Goal: Unclear

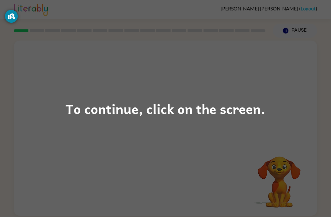
click at [174, 113] on div "To continue, click on the screen." at bounding box center [166, 108] width 200 height 21
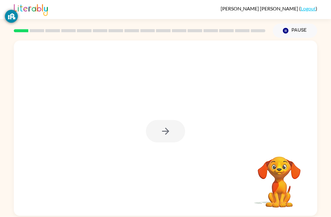
click at [175, 137] on div at bounding box center [165, 131] width 39 height 22
click at [169, 133] on div at bounding box center [165, 131] width 39 height 22
click at [165, 135] on icon "button" at bounding box center [165, 131] width 11 height 11
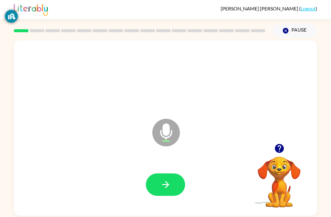
click at [164, 187] on icon "button" at bounding box center [165, 184] width 11 height 11
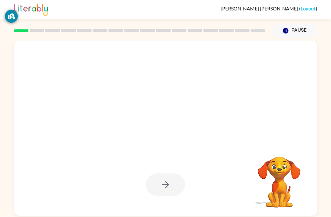
click at [170, 178] on div at bounding box center [165, 184] width 39 height 22
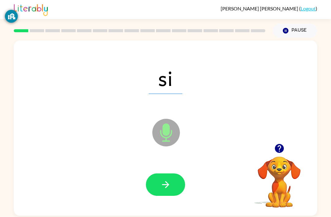
click at [167, 183] on icon "button" at bounding box center [165, 184] width 7 height 7
click at [164, 188] on icon "button" at bounding box center [165, 184] width 11 height 11
click at [167, 186] on icon "button" at bounding box center [165, 184] width 7 height 7
click at [165, 183] on icon "button" at bounding box center [165, 184] width 7 height 7
click at [165, 182] on icon "button" at bounding box center [165, 184] width 11 height 11
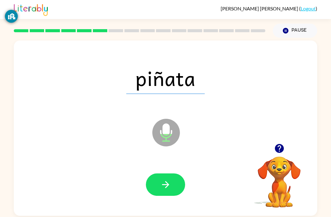
click at [167, 192] on button "button" at bounding box center [165, 184] width 39 height 22
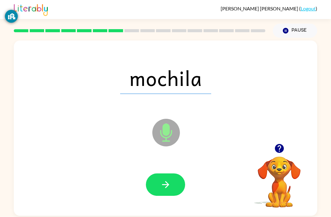
click at [162, 196] on button "button" at bounding box center [165, 184] width 39 height 22
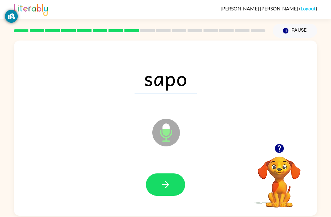
click at [165, 186] on icon "button" at bounding box center [165, 184] width 7 height 7
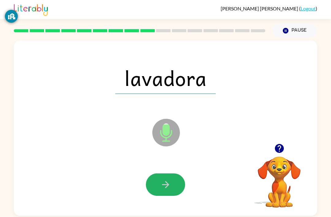
click at [166, 185] on icon "button" at bounding box center [165, 184] width 11 height 11
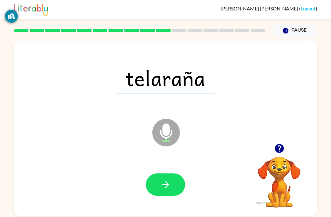
click at [175, 187] on button "button" at bounding box center [165, 184] width 39 height 22
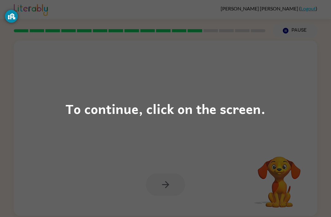
click at [221, 113] on div "To continue, click on the screen." at bounding box center [166, 108] width 200 height 21
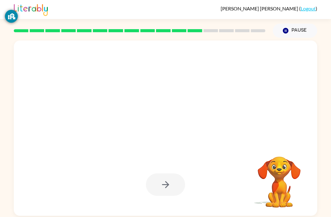
click at [200, 116] on div at bounding box center [151, 117] width 262 height 22
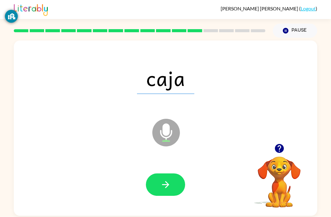
click at [173, 190] on button "button" at bounding box center [165, 184] width 39 height 22
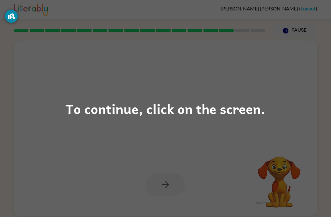
click at [166, 118] on div "To continue, click on the screen." at bounding box center [166, 108] width 200 height 21
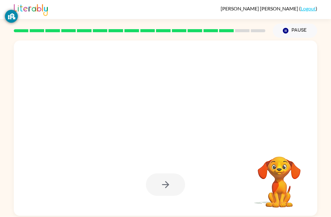
click at [166, 118] on div at bounding box center [151, 117] width 262 height 22
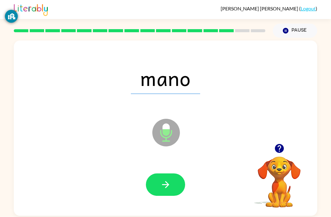
click at [168, 183] on icon "button" at bounding box center [165, 184] width 11 height 11
